Goal: Task Accomplishment & Management: Use online tool/utility

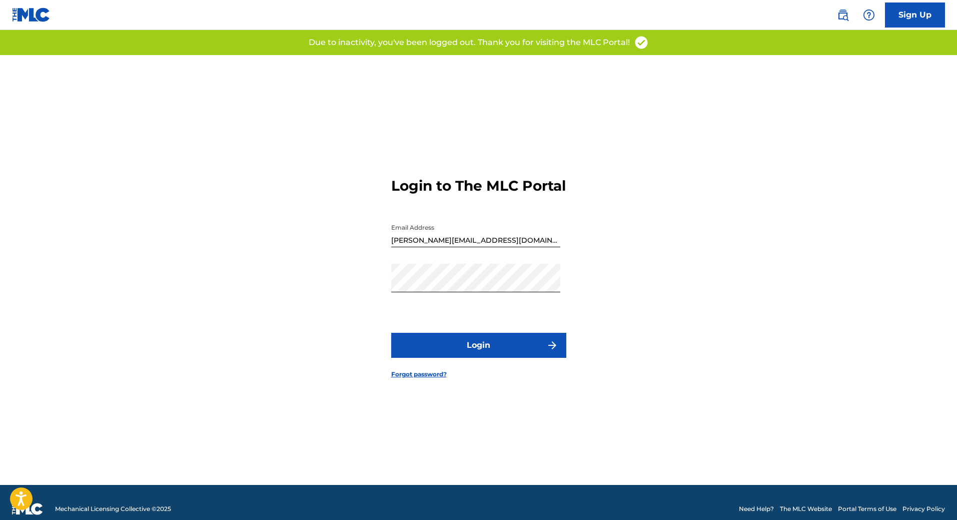
click at [472, 356] on button "Login" at bounding box center [478, 345] width 175 height 25
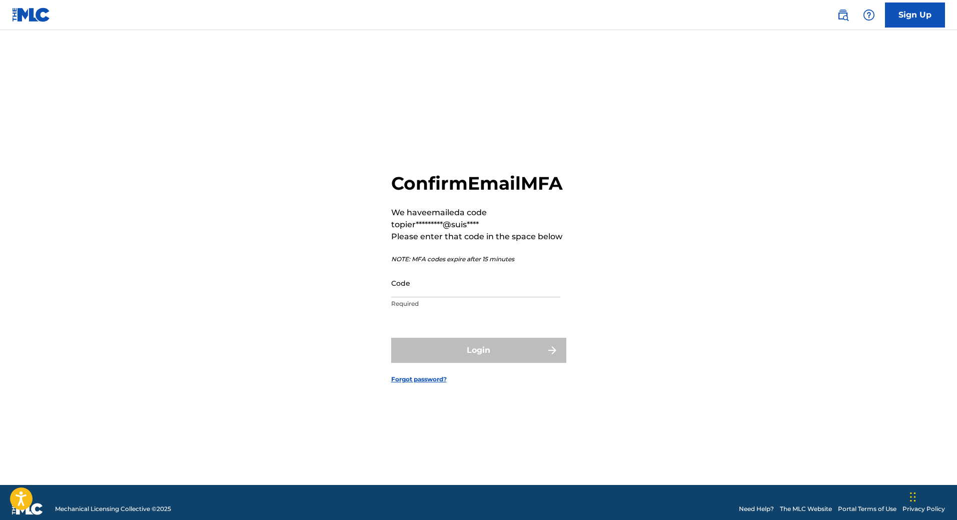
click at [411, 297] on input "Code" at bounding box center [475, 283] width 169 height 29
paste input "033806"
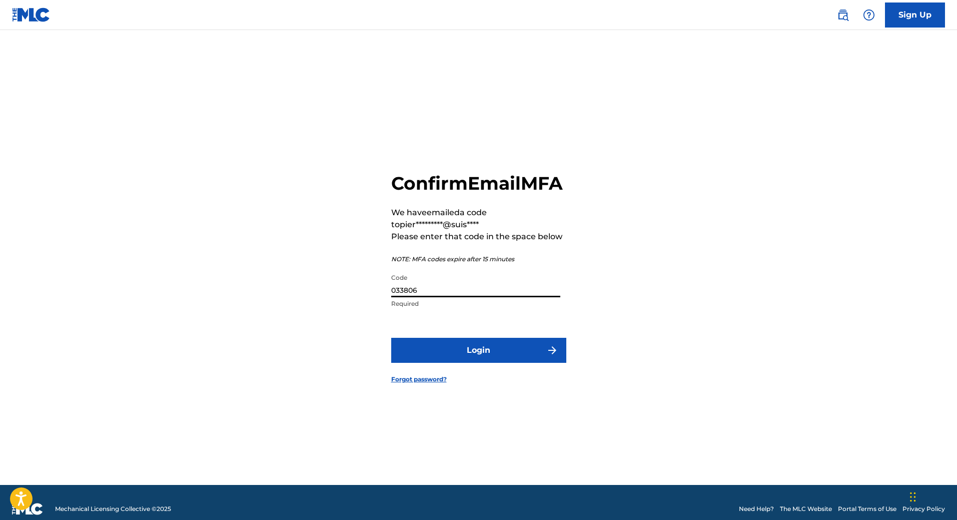
type input "033806"
click at [452, 363] on button "Login" at bounding box center [478, 350] width 175 height 25
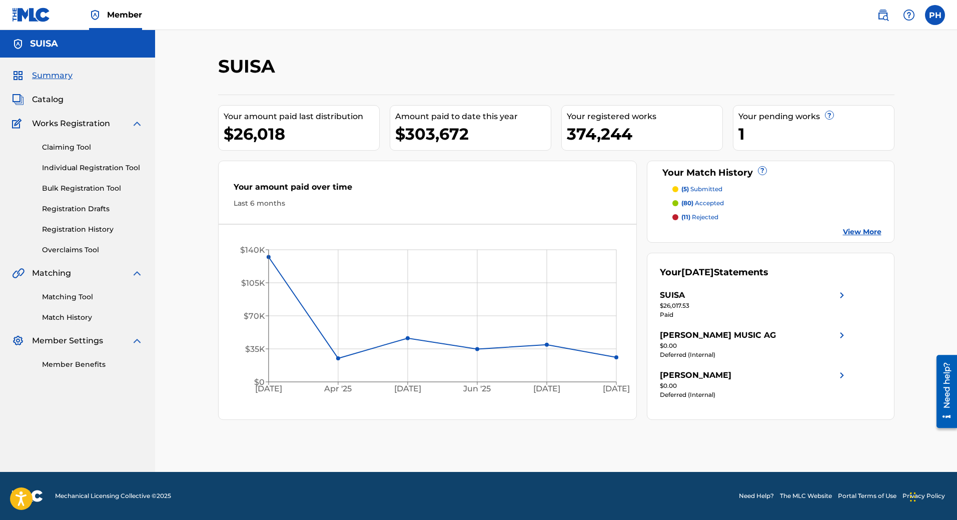
click at [72, 299] on link "Matching Tool" at bounding box center [92, 297] width 101 height 11
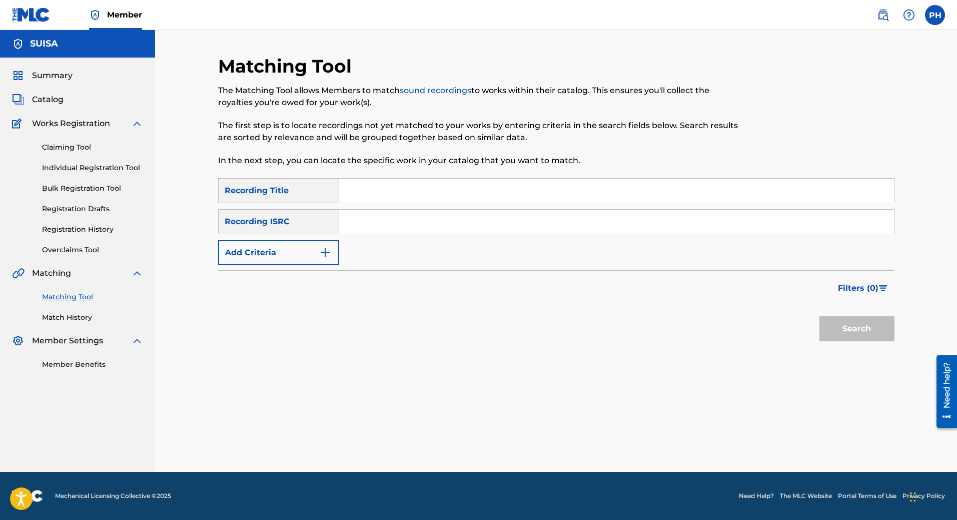
click at [370, 195] on input "Search Form" at bounding box center [616, 191] width 555 height 24
click at [364, 190] on input "Search Form" at bounding box center [616, 191] width 555 height 24
click at [358, 190] on input "Search Form" at bounding box center [616, 191] width 555 height 24
type input "All night long"
click at [306, 256] on button "Add Criteria" at bounding box center [278, 252] width 121 height 25
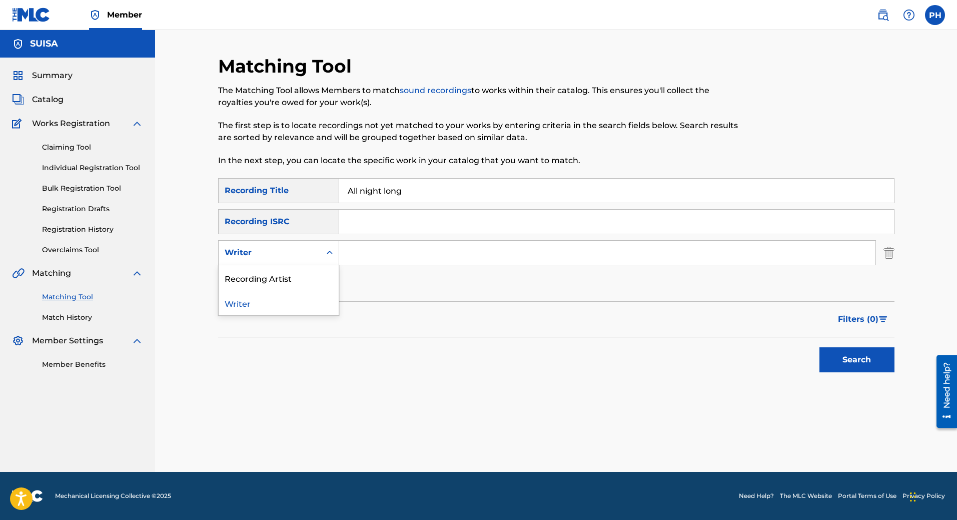
click at [292, 257] on div "Writer" at bounding box center [270, 253] width 90 height 12
click at [277, 304] on div "Writer" at bounding box center [279, 302] width 120 height 25
click at [419, 263] on input "Search Form" at bounding box center [607, 253] width 536 height 24
type input "[PERSON_NAME]"
click at [819, 347] on button "Search" at bounding box center [856, 359] width 75 height 25
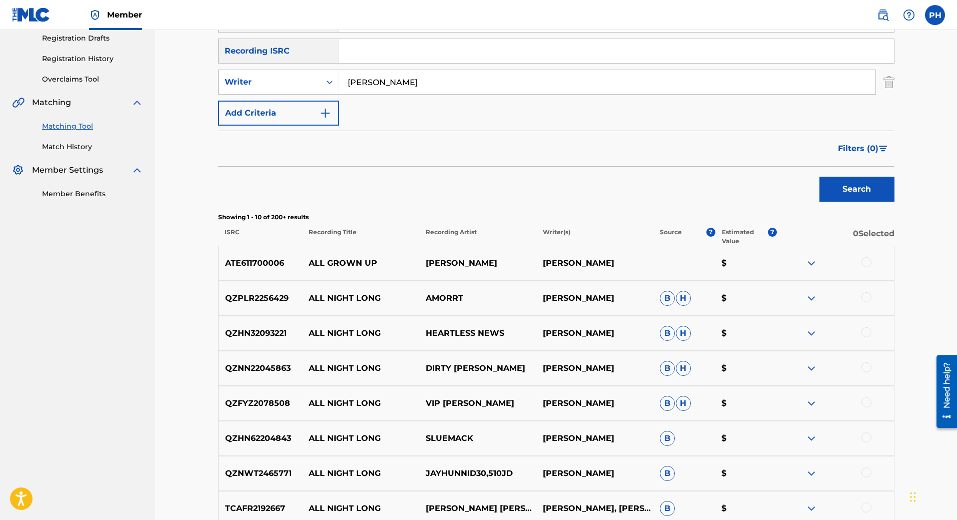
scroll to position [200, 0]
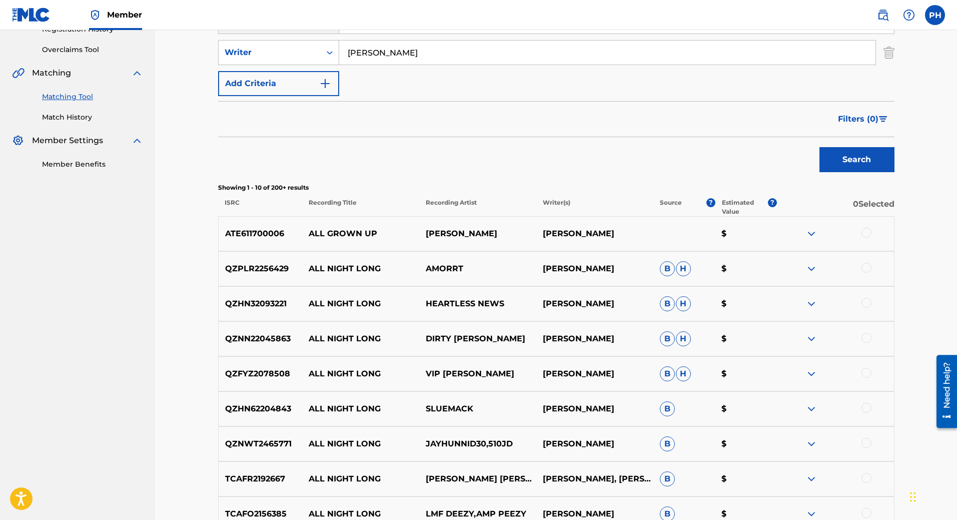
click at [870, 122] on span "Filters ( 0 )" at bounding box center [858, 119] width 41 height 12
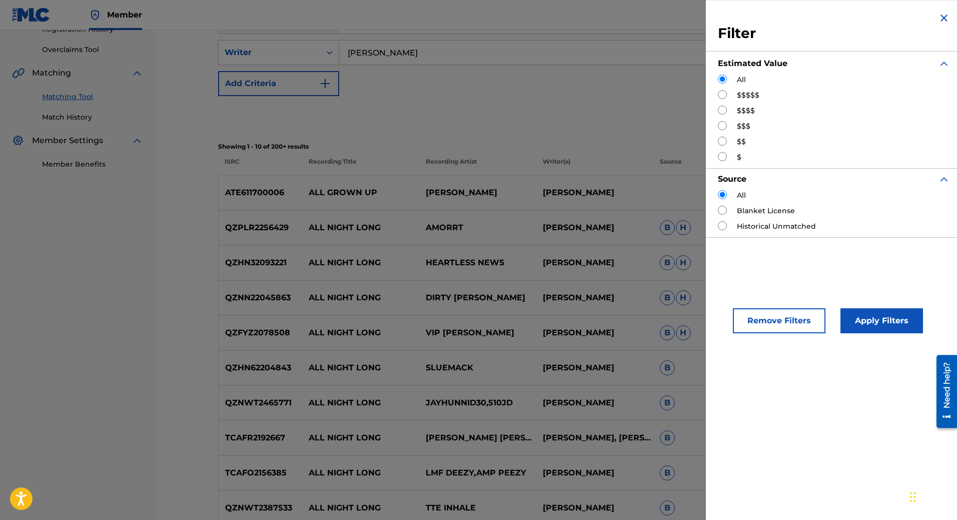
click at [725, 96] on input "Search Form" at bounding box center [722, 94] width 9 height 9
radio input "true"
click at [875, 322] on button "Apply Filters" at bounding box center [881, 320] width 83 height 25
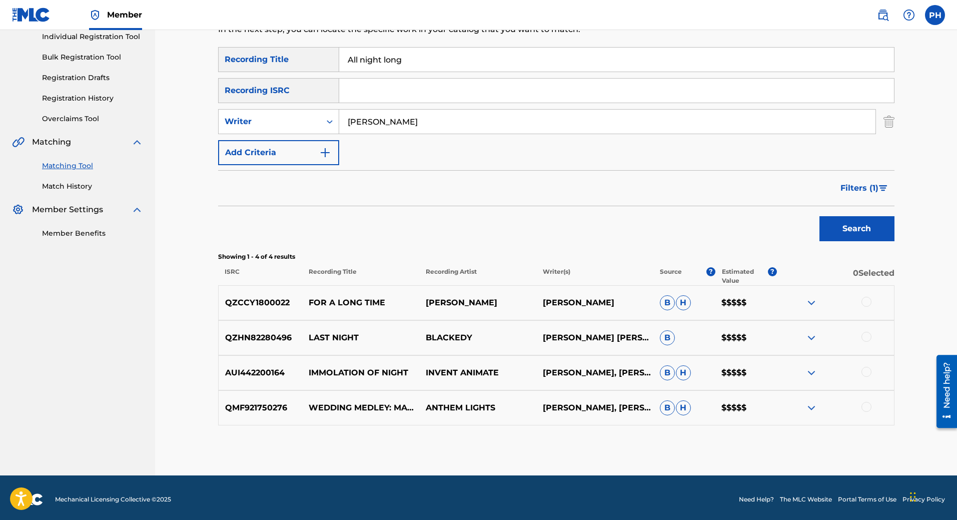
scroll to position [135, 0]
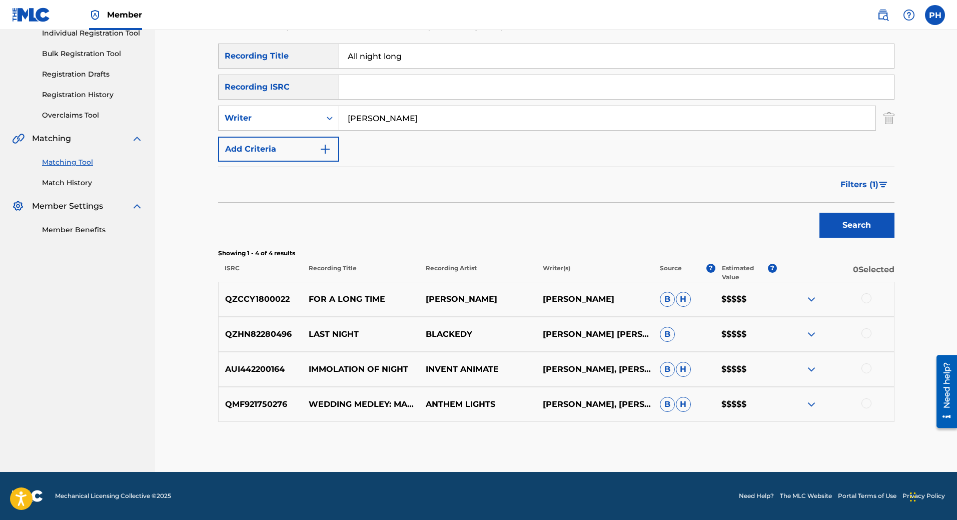
click at [863, 187] on span "Filters ( 1 )" at bounding box center [859, 185] width 38 height 12
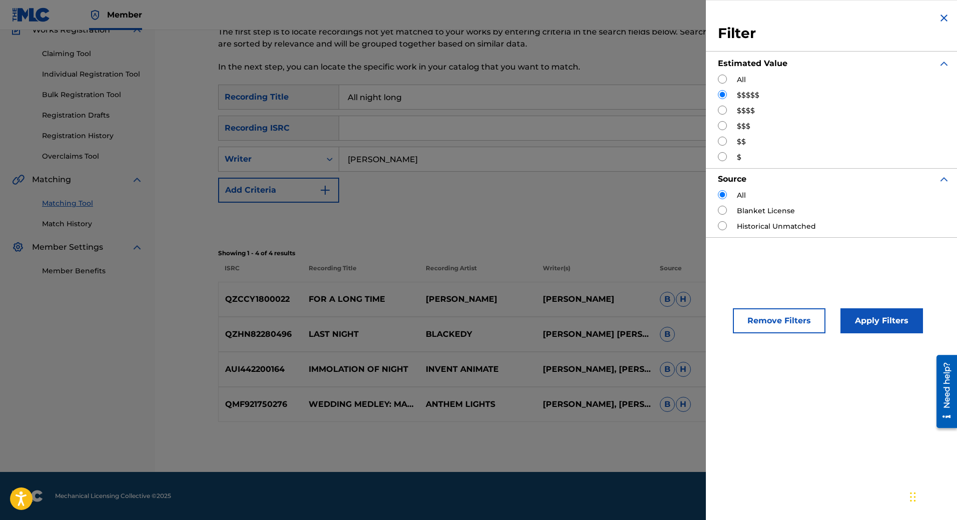
click at [719, 112] on input "Search Form" at bounding box center [722, 110] width 9 height 9
radio input "true"
click at [873, 312] on button "Apply Filters" at bounding box center [881, 320] width 83 height 25
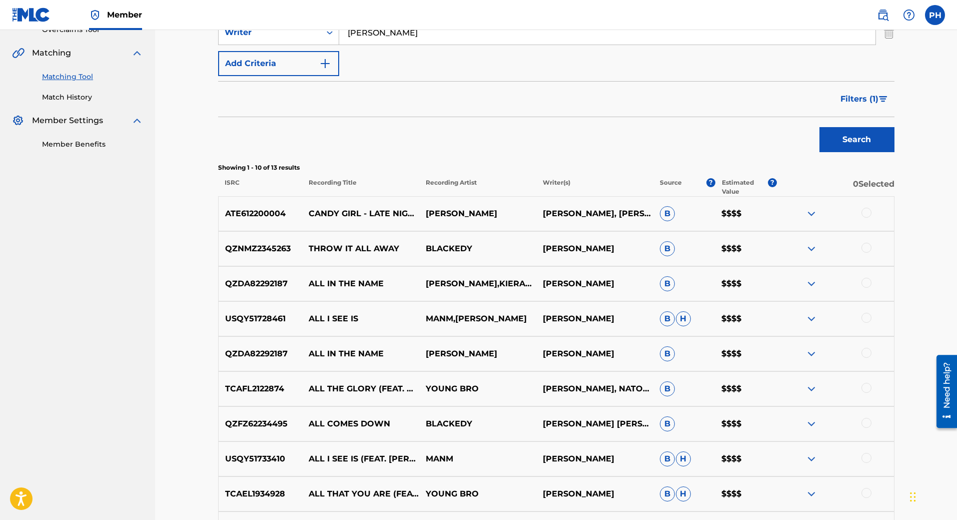
scroll to position [159, 0]
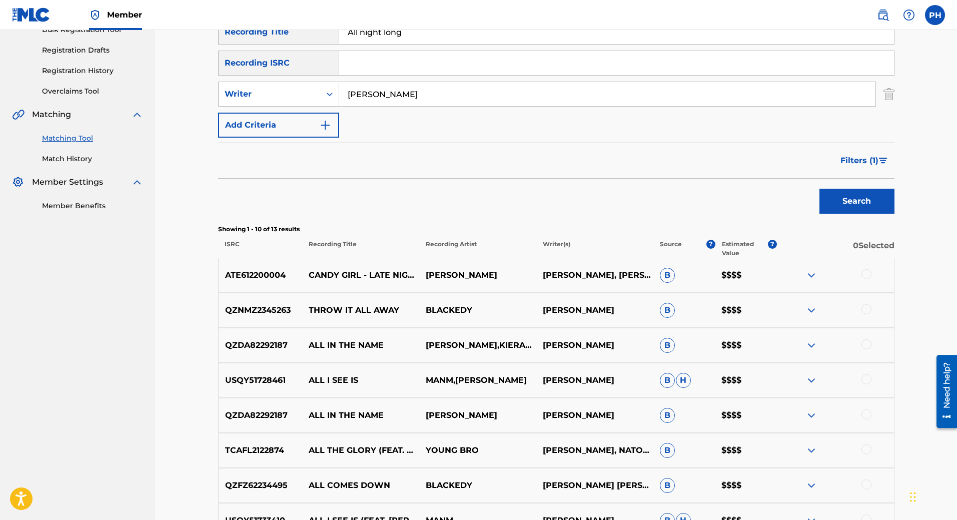
click at [855, 153] on button "Filters ( 1 )" at bounding box center [864, 160] width 60 height 25
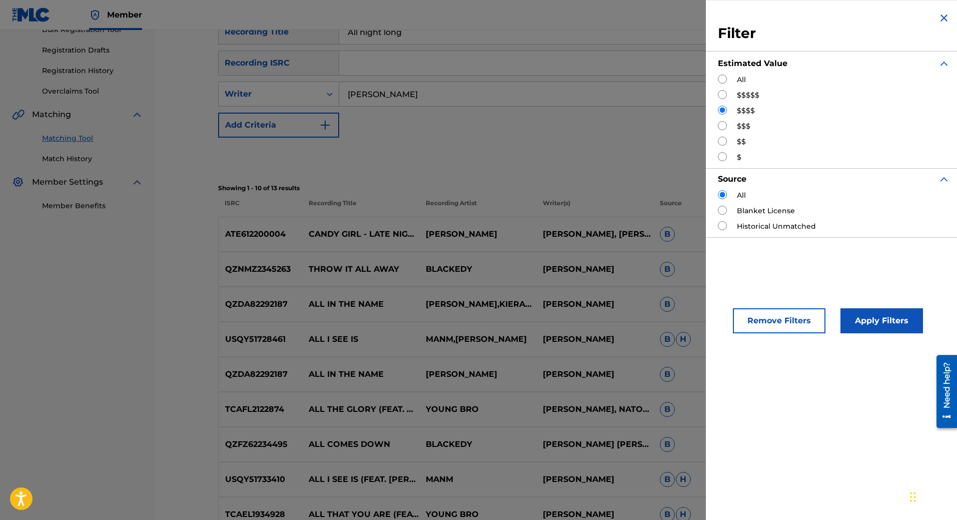
click at [719, 127] on input "Search Form" at bounding box center [722, 125] width 9 height 9
radio input "true"
click at [901, 318] on button "Apply Filters" at bounding box center [881, 320] width 83 height 25
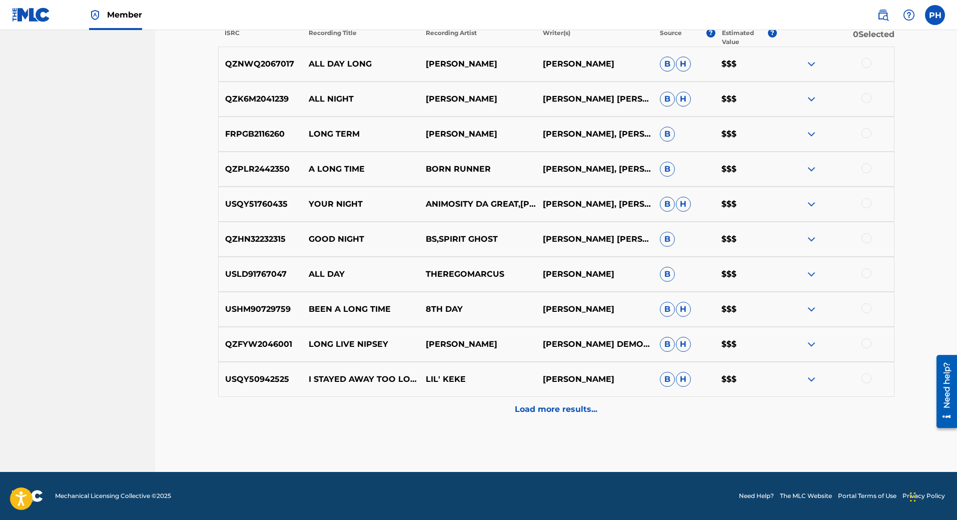
scroll to position [120, 0]
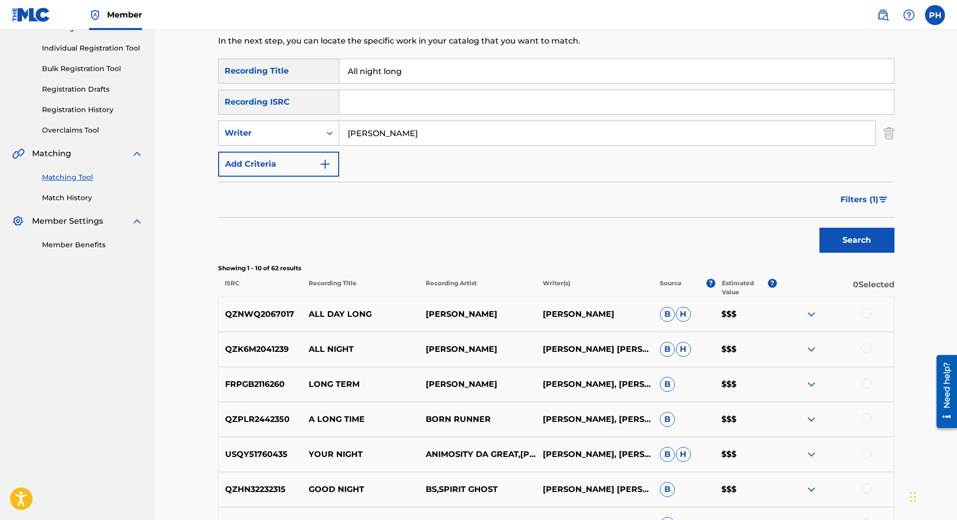
click at [321, 162] on img "Search Form" at bounding box center [325, 164] width 12 height 12
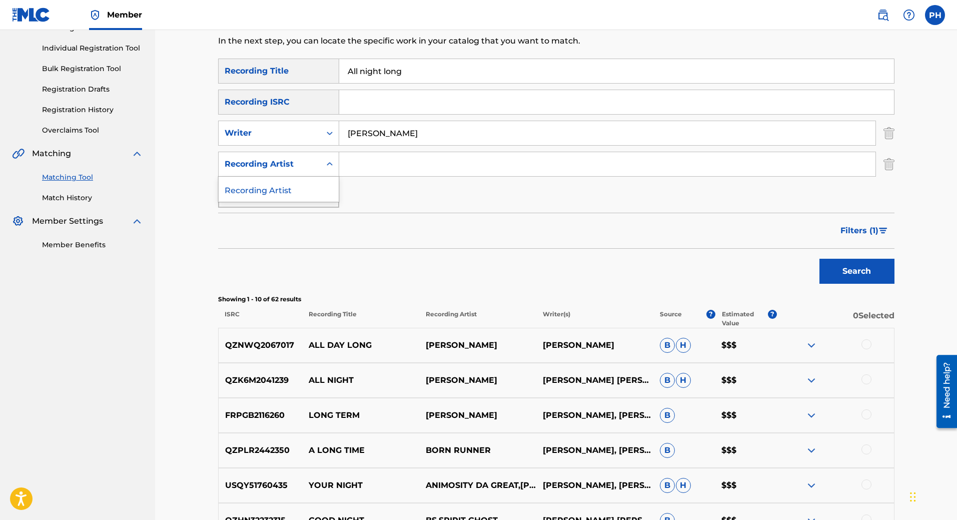
click at [329, 166] on icon "Search Form" at bounding box center [330, 164] width 10 height 10
drag, startPoint x: 267, startPoint y: 197, endPoint x: 280, endPoint y: 194, distance: 13.8
click at [267, 196] on div "Recording Artist" at bounding box center [279, 189] width 120 height 25
click at [374, 168] on input "Search Form" at bounding box center [607, 164] width 536 height 24
click at [371, 163] on input "Pavor Stelar" at bounding box center [607, 164] width 536 height 24
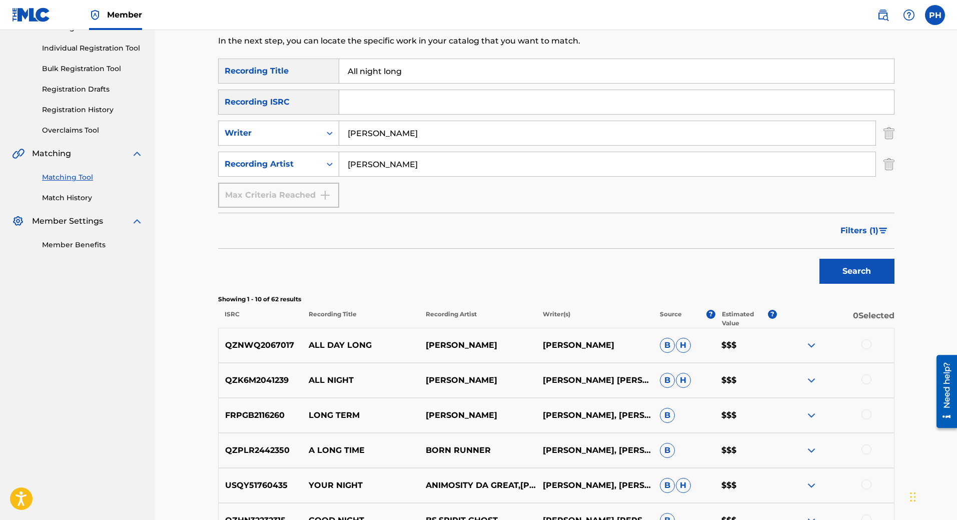
type input "[PERSON_NAME]"
click at [837, 274] on button "Search" at bounding box center [856, 271] width 75 height 25
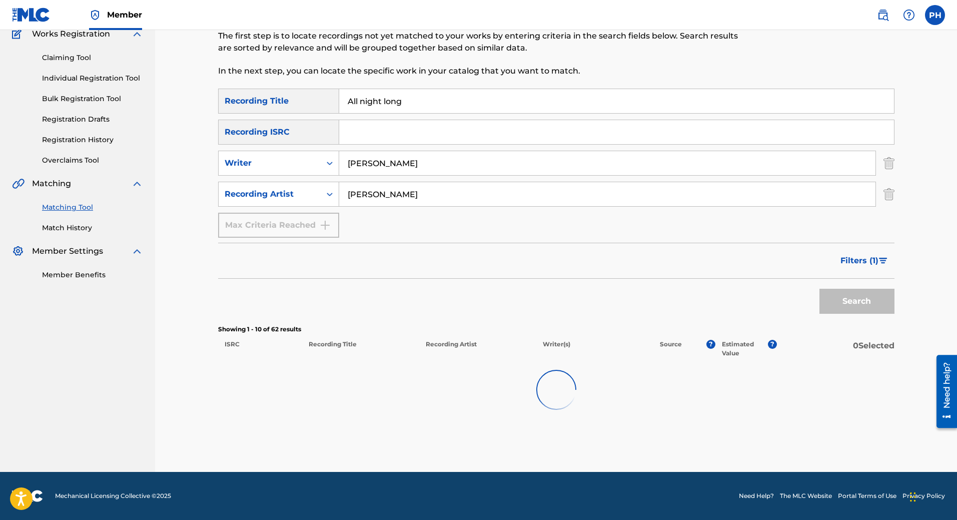
scroll to position [89, 0]
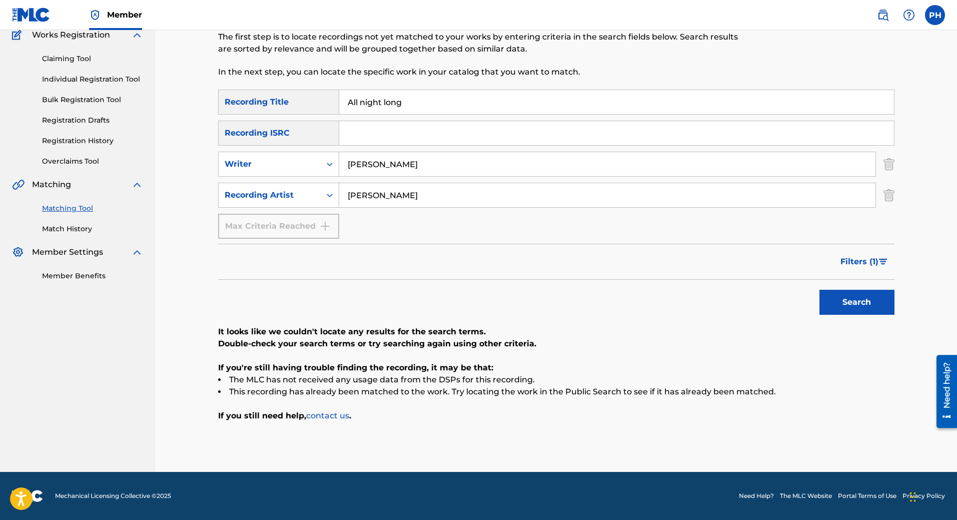
drag, startPoint x: 418, startPoint y: 104, endPoint x: 384, endPoint y: 104, distance: 34.0
click at [384, 104] on input "All night long" at bounding box center [616, 102] width 555 height 24
type input "All night"
click at [866, 302] on button "Search" at bounding box center [856, 302] width 75 height 25
click at [865, 266] on span "Filters ( 1 )" at bounding box center [859, 262] width 38 height 12
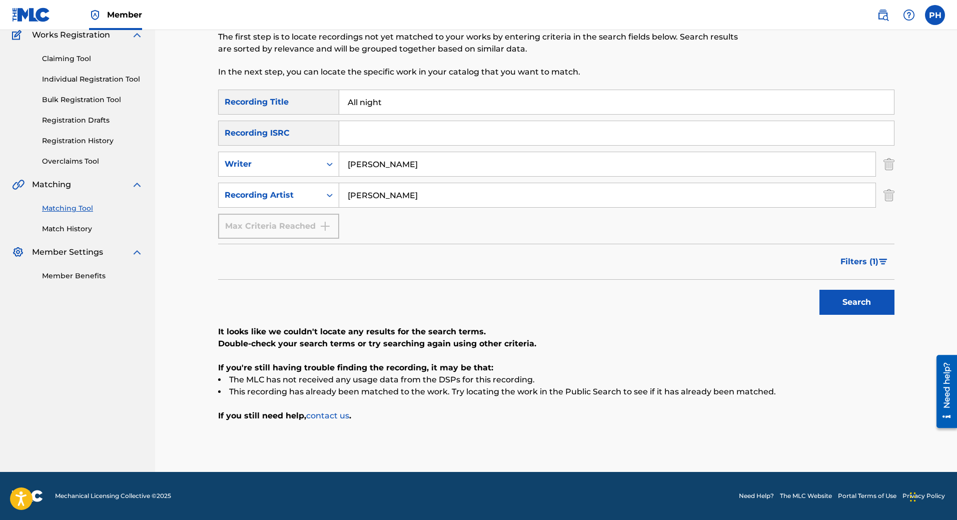
scroll to position [48, 0]
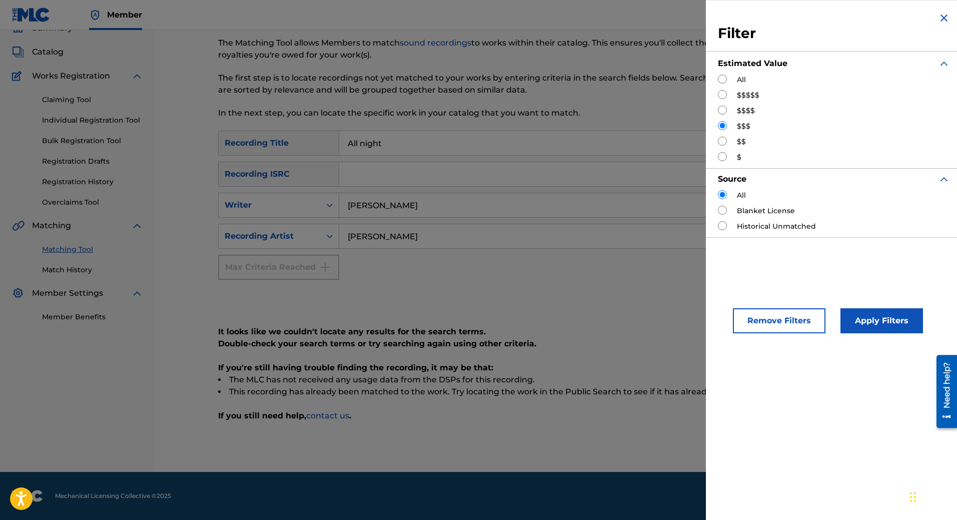
click at [721, 81] on input "Search Form" at bounding box center [722, 79] width 9 height 9
radio input "true"
click at [865, 322] on button "Apply Filters" at bounding box center [881, 320] width 83 height 25
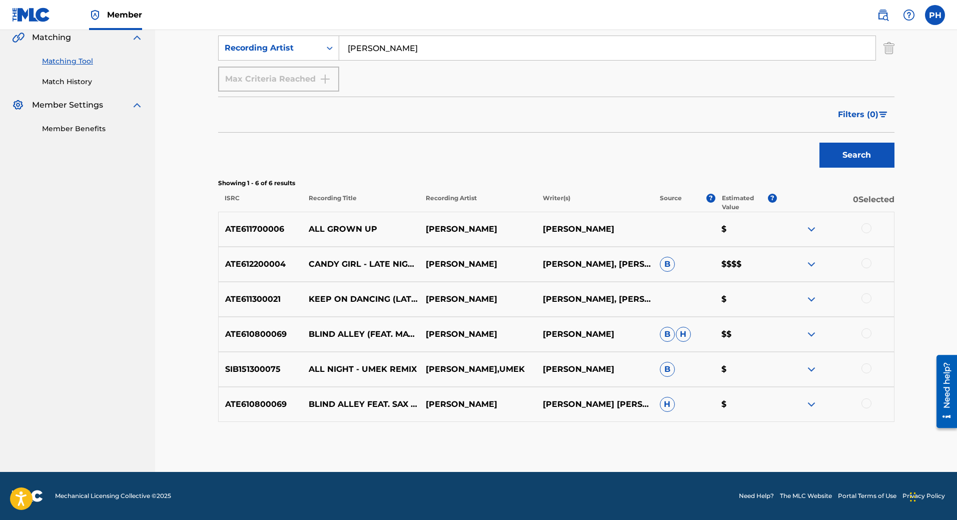
scroll to position [0, 0]
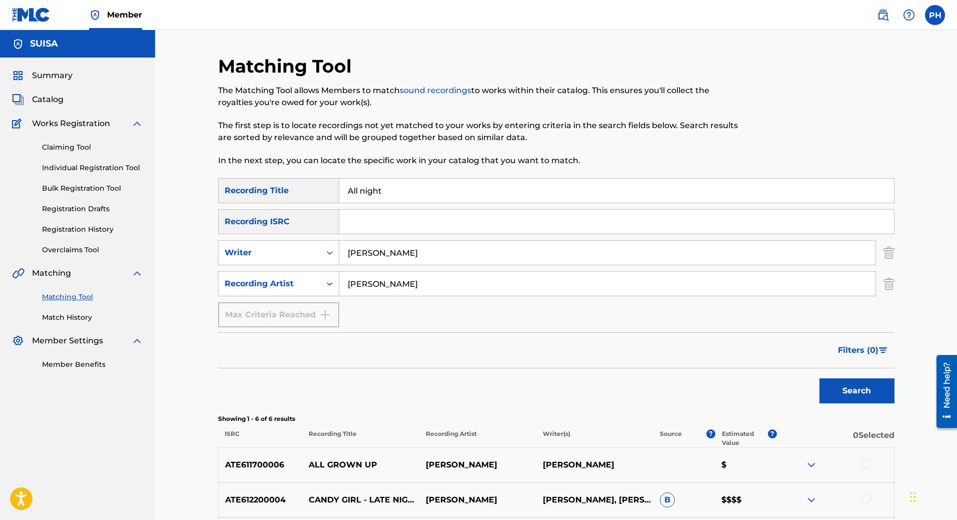
click at [889, 284] on img "Search Form" at bounding box center [888, 283] width 11 height 25
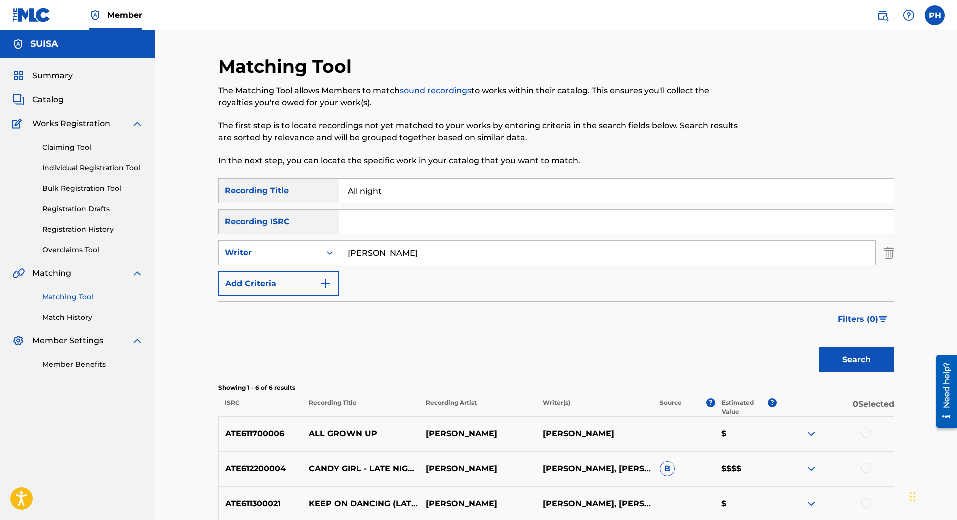
click at [874, 355] on button "Search" at bounding box center [856, 359] width 75 height 25
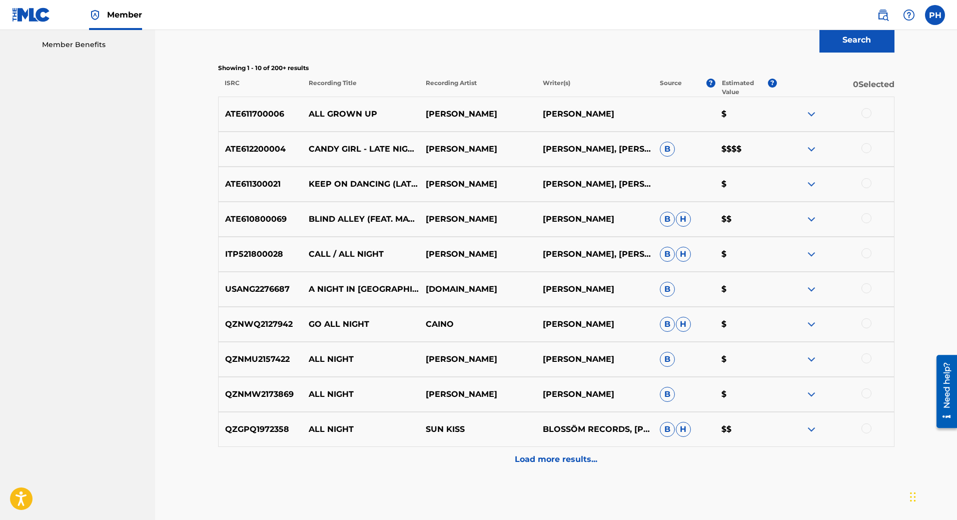
scroll to position [370, 0]
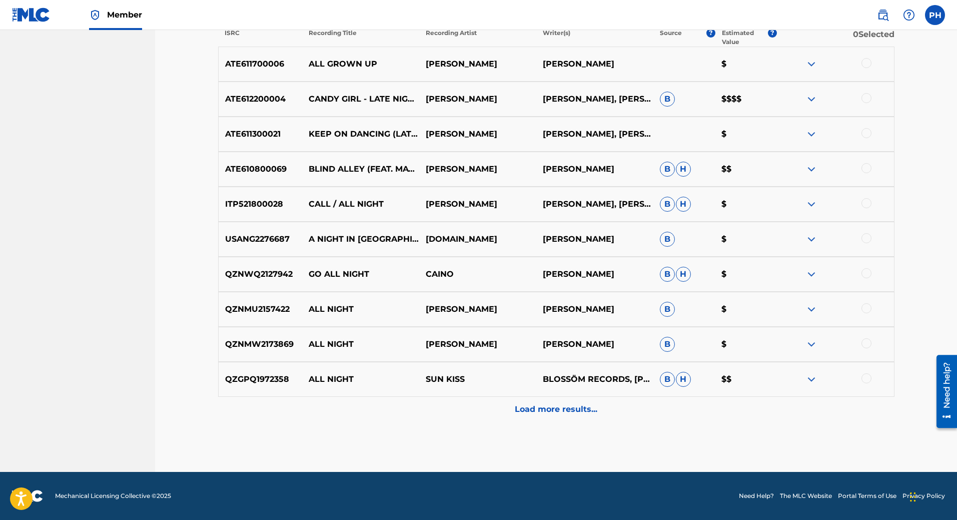
click at [569, 404] on p "Load more results..." at bounding box center [556, 409] width 83 height 12
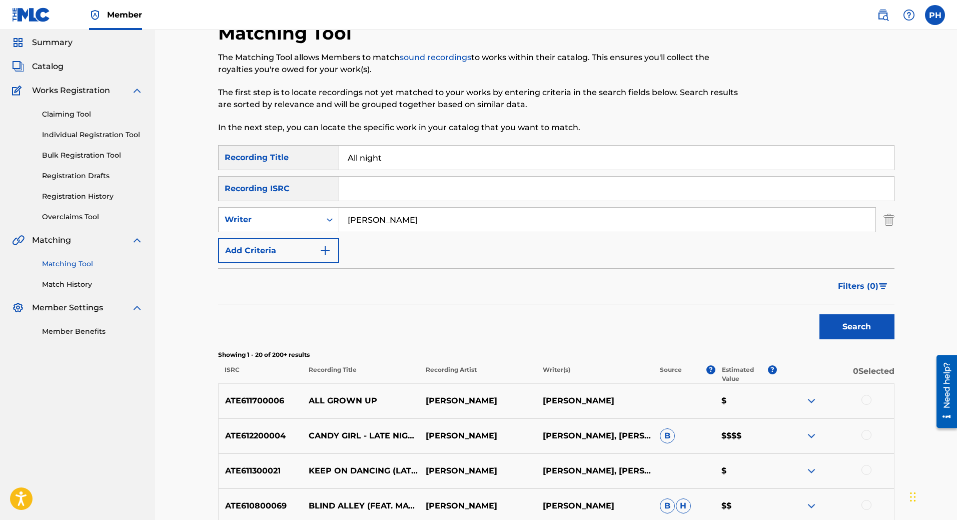
scroll to position [0, 0]
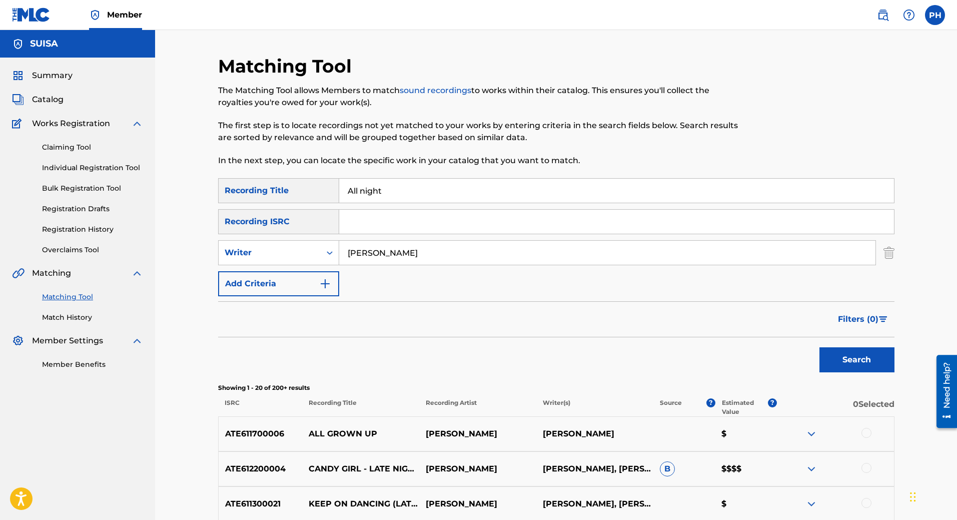
click at [837, 363] on button "Search" at bounding box center [856, 359] width 75 height 25
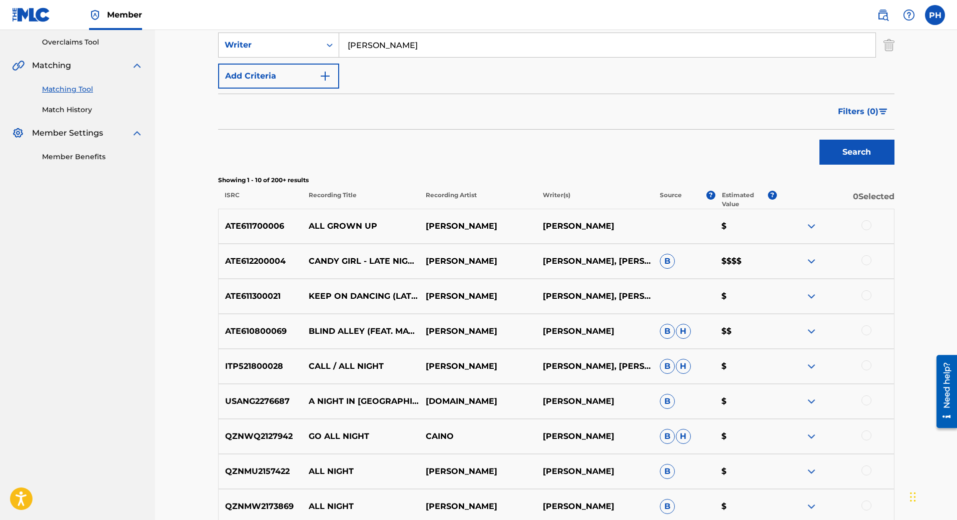
scroll to position [70, 0]
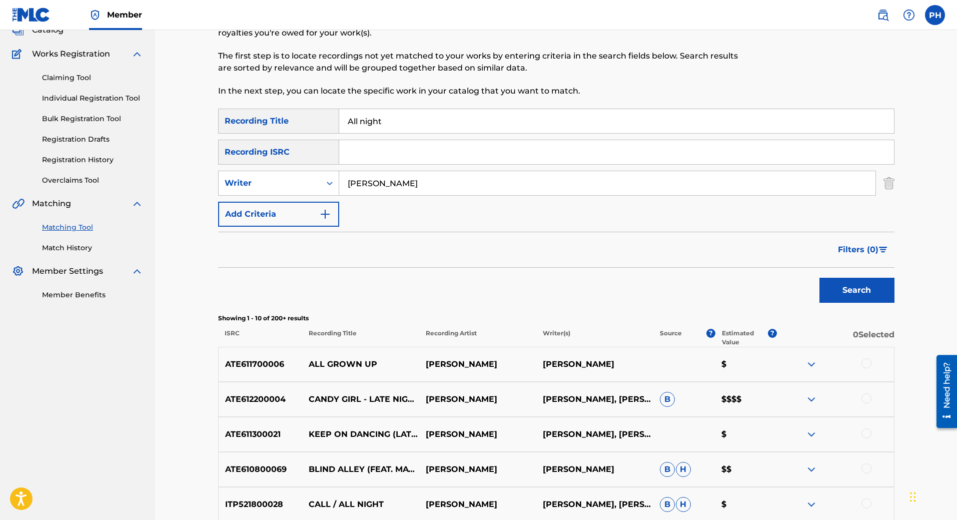
click at [847, 241] on button "Filters ( 0 )" at bounding box center [863, 249] width 63 height 25
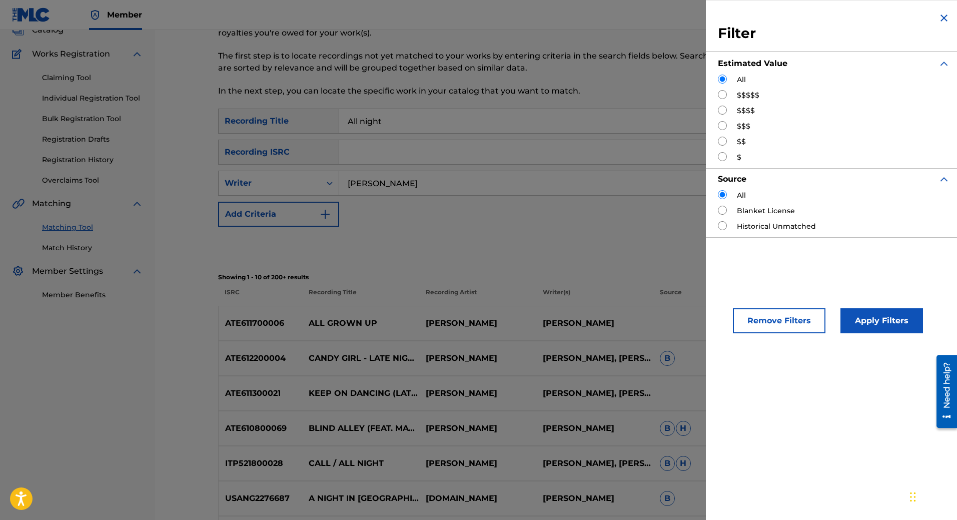
click at [721, 99] on input "Search Form" at bounding box center [722, 94] width 9 height 9
radio input "true"
click at [883, 318] on button "Apply Filters" at bounding box center [881, 320] width 83 height 25
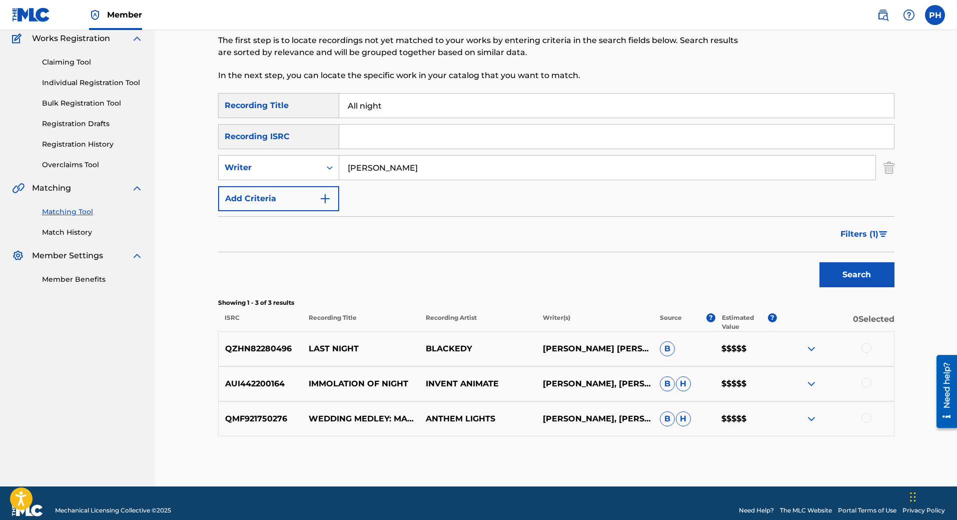
scroll to position [100, 0]
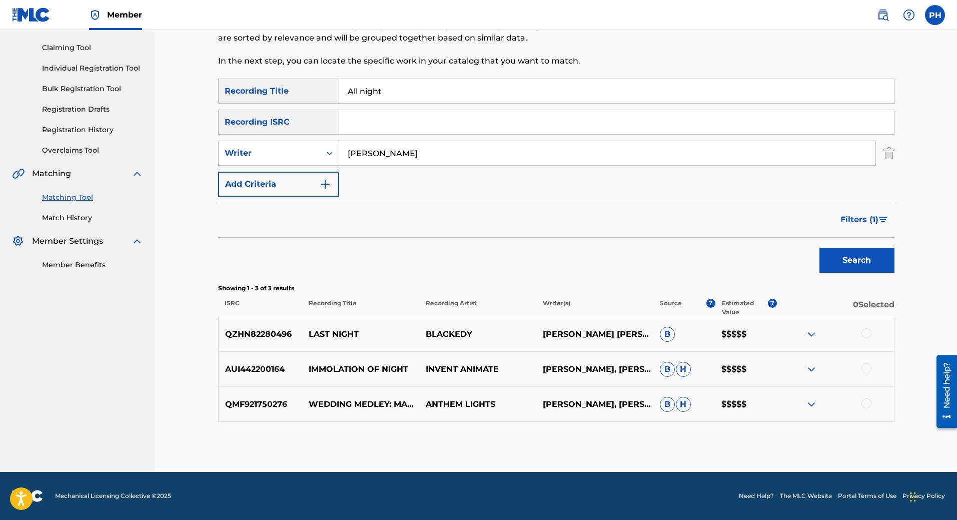
click at [852, 216] on span "Filters ( 1 )" at bounding box center [859, 220] width 38 height 12
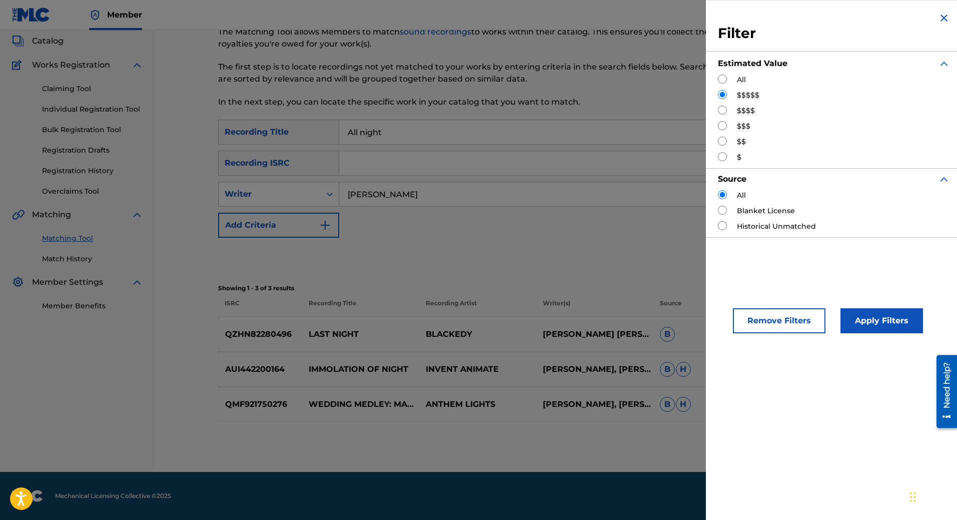
scroll to position [59, 0]
click at [724, 106] on input "Search Form" at bounding box center [722, 110] width 9 height 9
radio input "true"
click at [860, 321] on button "Apply Filters" at bounding box center [881, 320] width 83 height 25
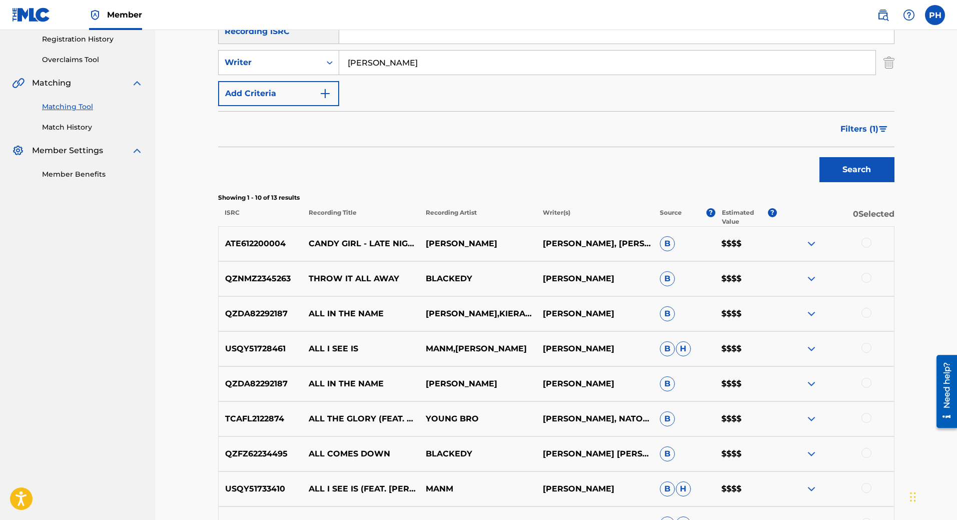
scroll to position [20, 0]
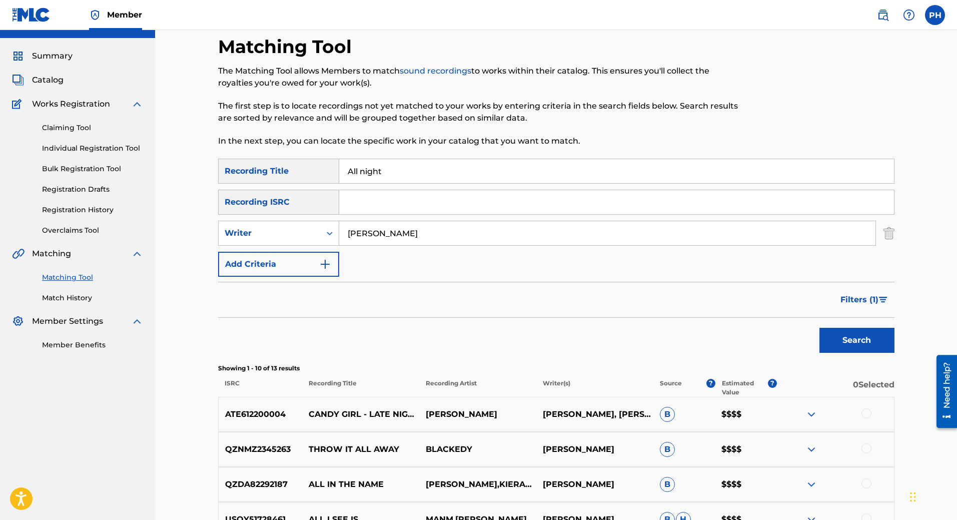
click at [861, 305] on span "Filters ( 1 )" at bounding box center [859, 300] width 38 height 12
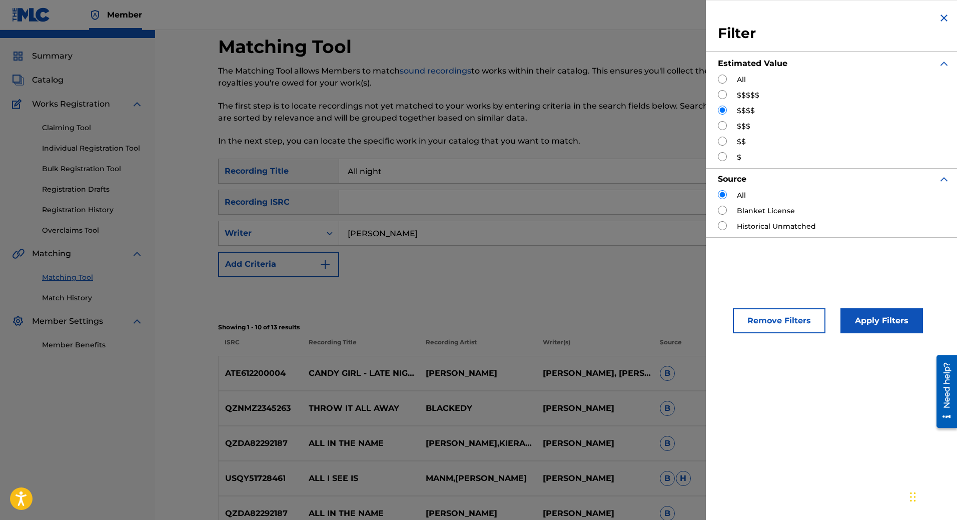
click at [723, 128] on input "Search Form" at bounding box center [722, 125] width 9 height 9
radio input "true"
click at [883, 317] on button "Apply Filters" at bounding box center [881, 320] width 83 height 25
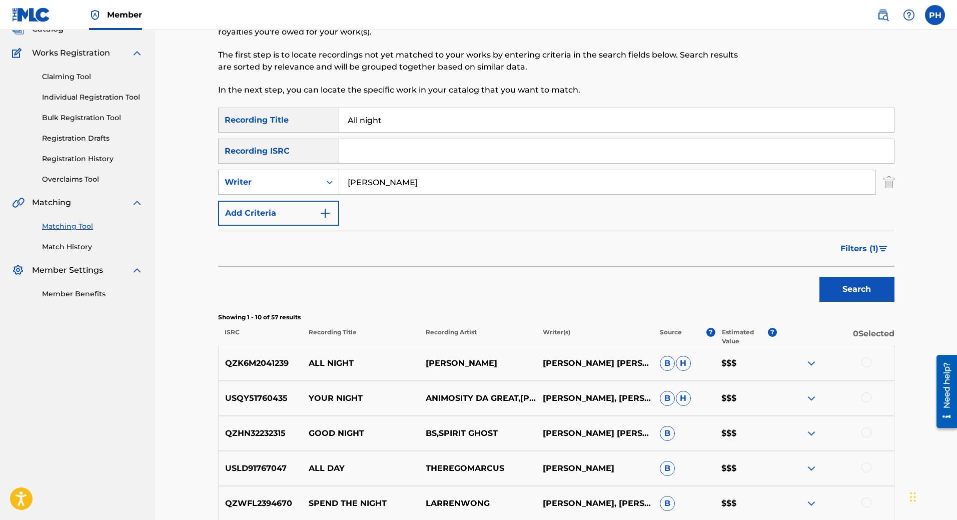
scroll to position [70, 0]
click at [867, 252] on div "Filters ( 1 )" at bounding box center [864, 247] width 60 height 30
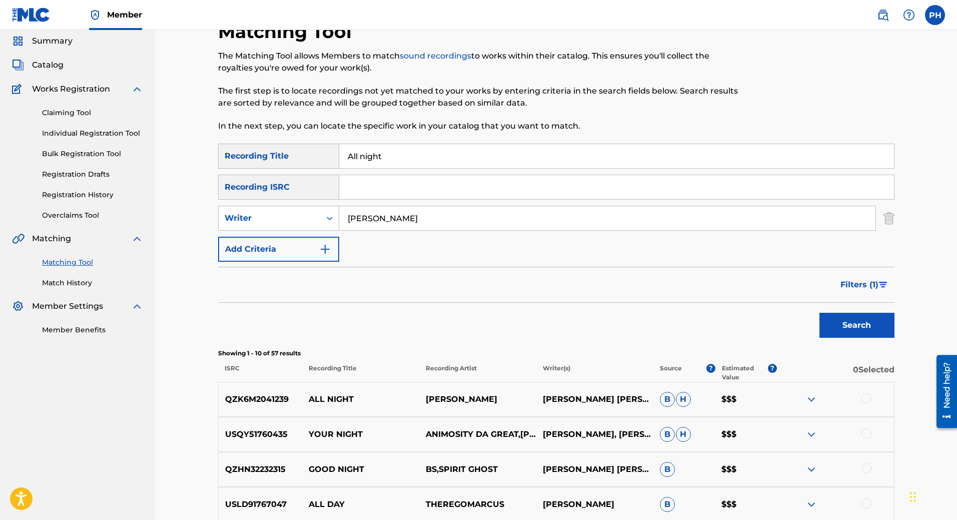
scroll to position [20, 0]
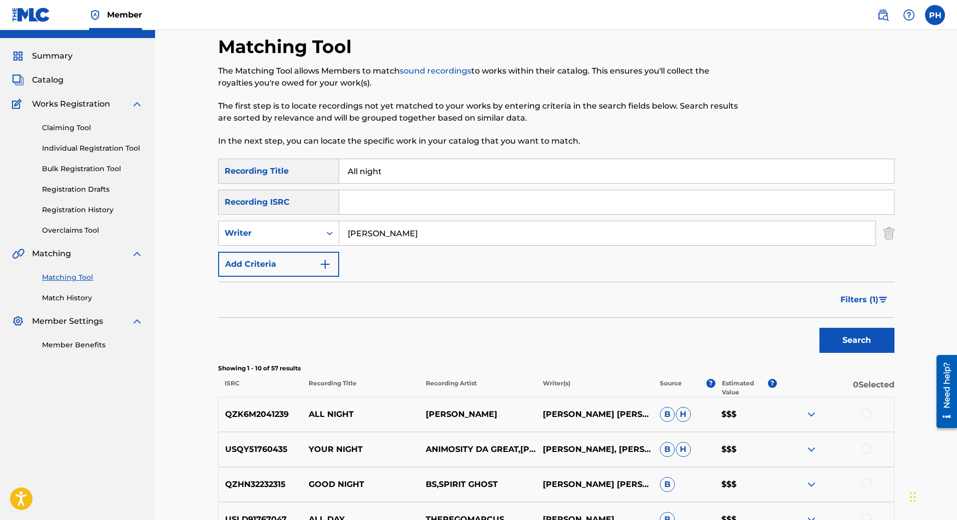
click at [858, 302] on span "Filters ( 1 )" at bounding box center [859, 300] width 38 height 12
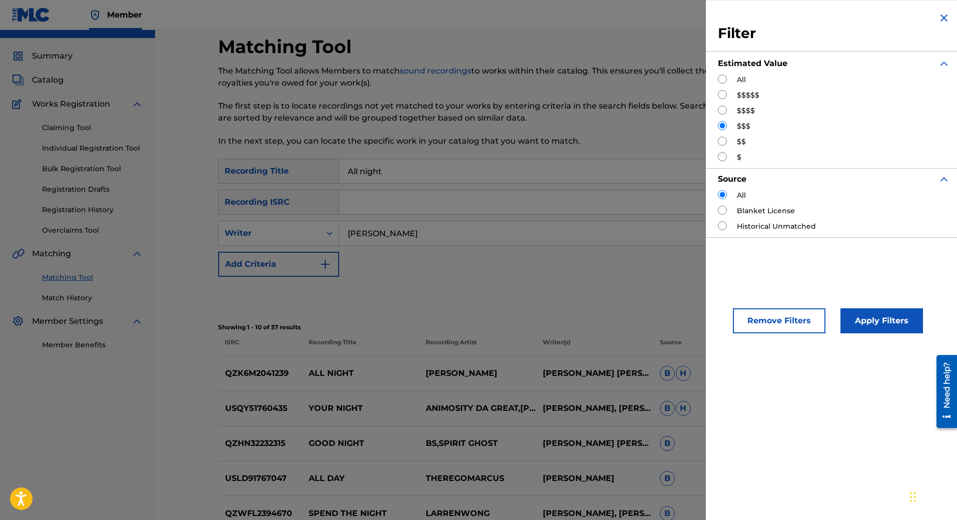
click at [721, 141] on input "Search Form" at bounding box center [722, 141] width 9 height 9
radio input "true"
click at [867, 323] on button "Apply Filters" at bounding box center [881, 320] width 83 height 25
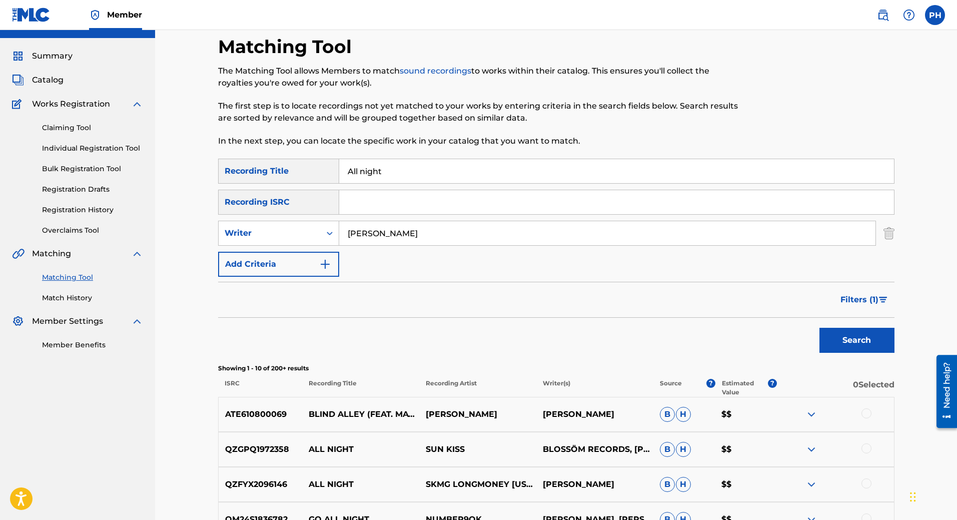
click at [847, 301] on span "Filters ( 1 )" at bounding box center [859, 300] width 38 height 12
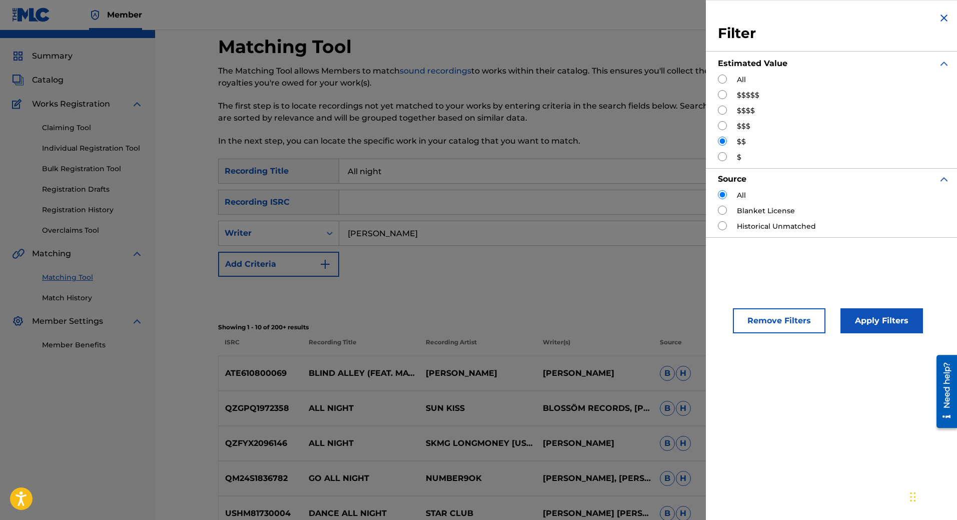
click at [723, 159] on input "Search Form" at bounding box center [722, 156] width 9 height 9
radio input "true"
click at [858, 325] on button "Apply Filters" at bounding box center [881, 320] width 83 height 25
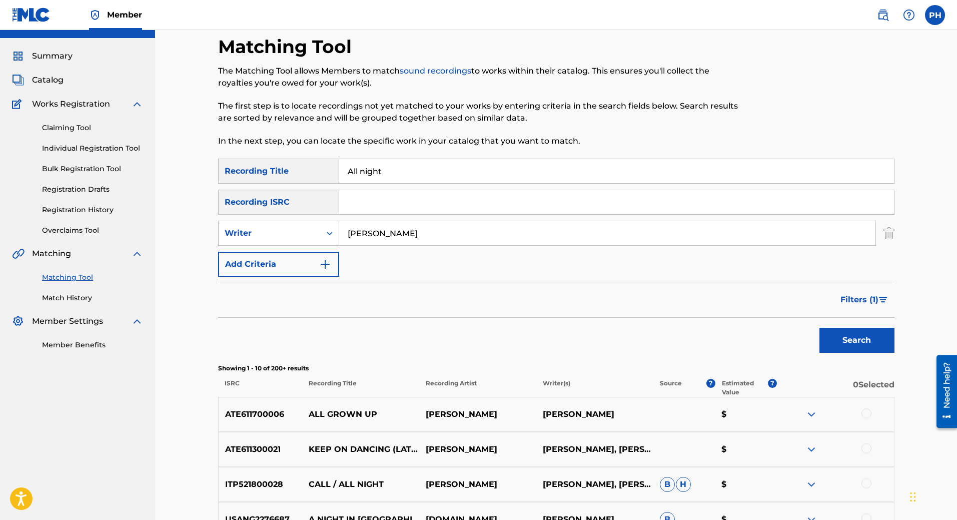
scroll to position [0, 0]
